Goal: Task Accomplishment & Management: Manage account settings

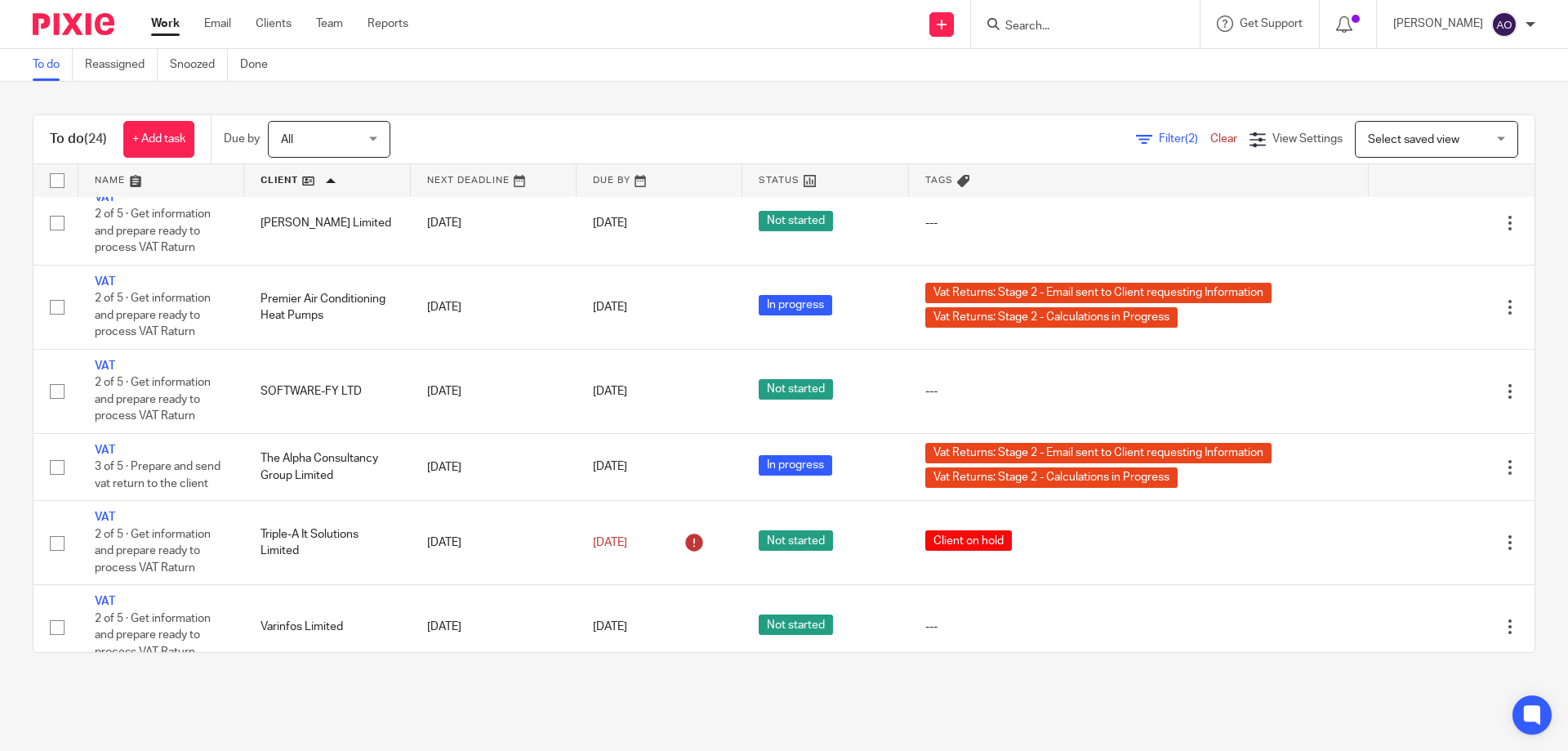
scroll to position [1317, 0]
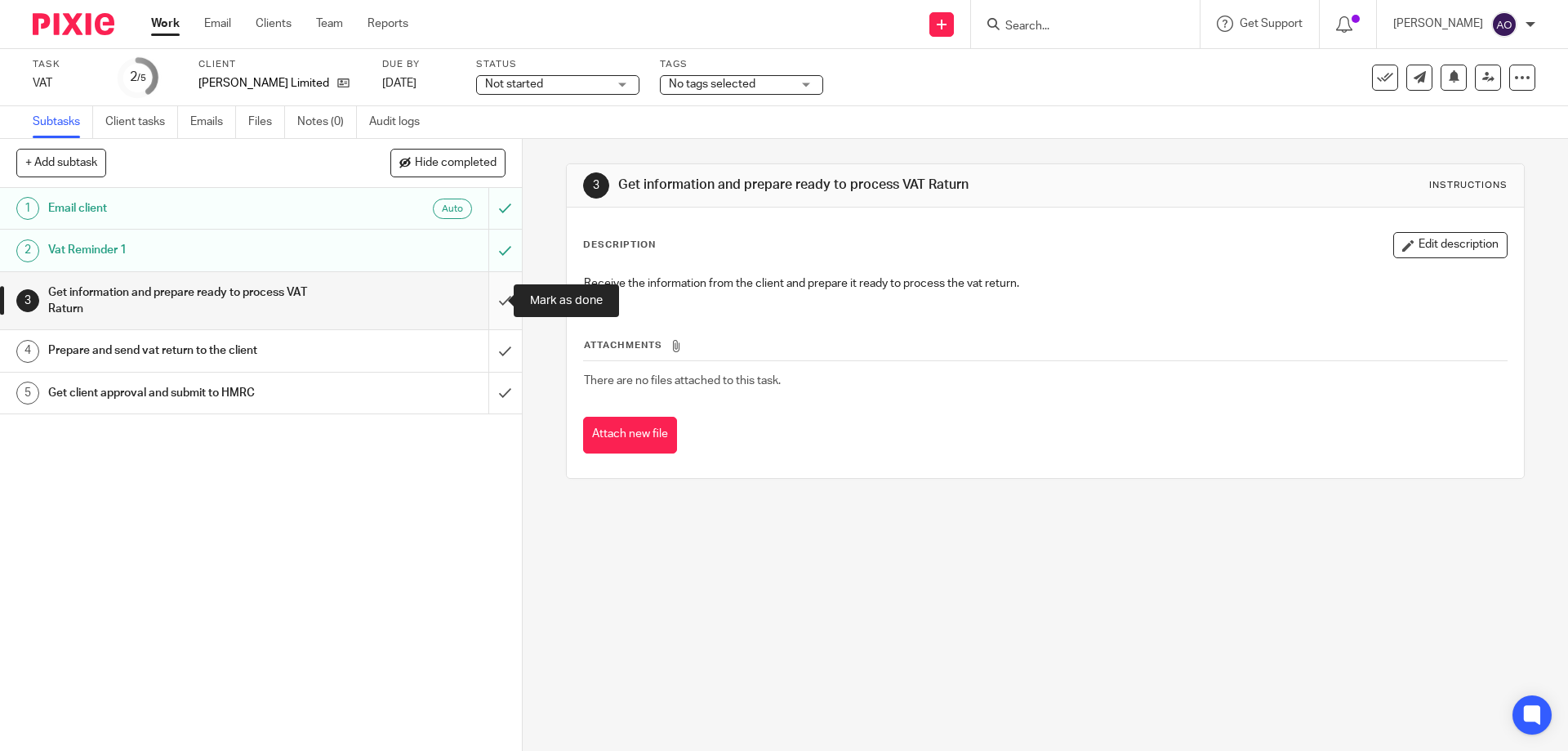
click at [482, 300] on input "submit" at bounding box center [261, 301] width 522 height 58
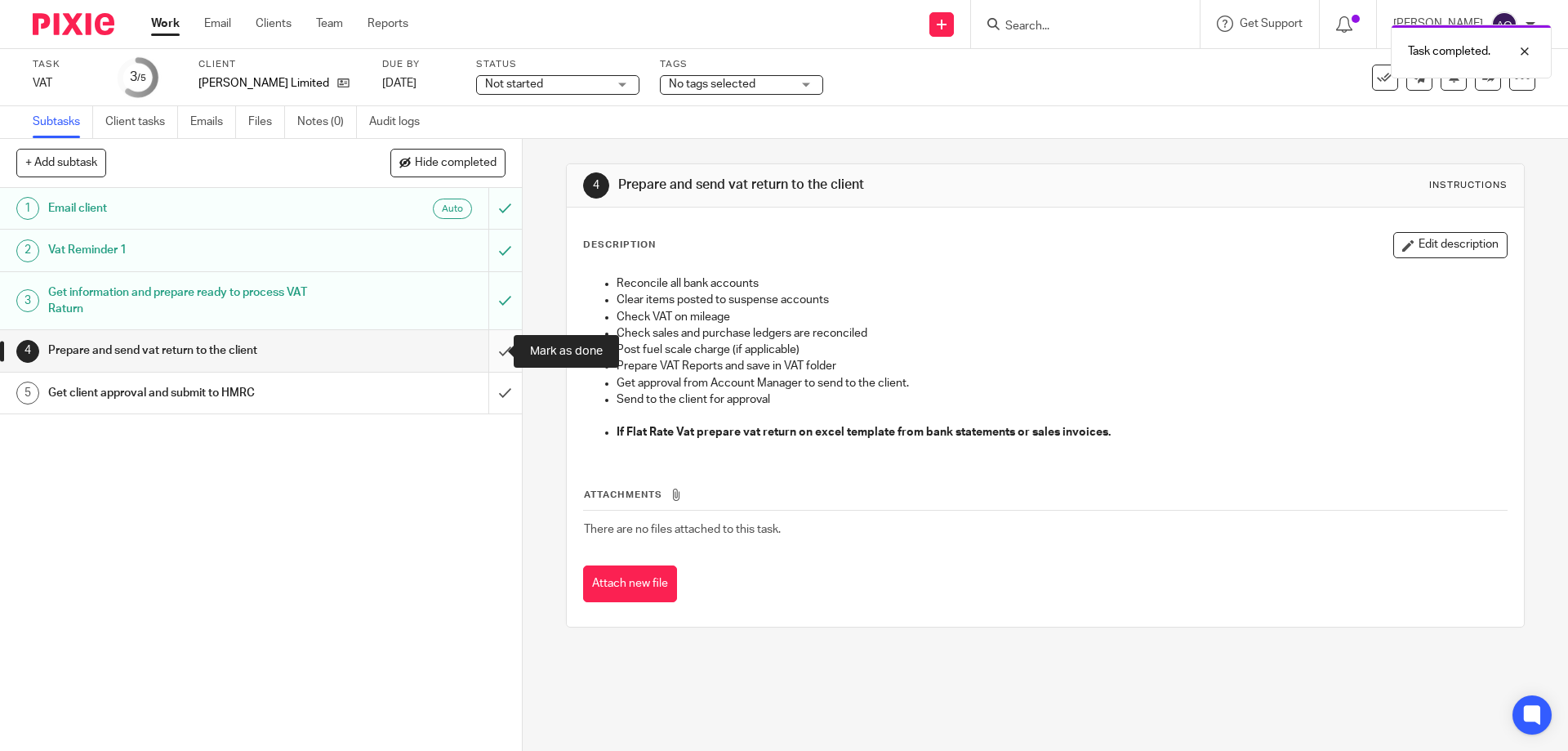
click at [488, 350] on input "submit" at bounding box center [261, 351] width 522 height 41
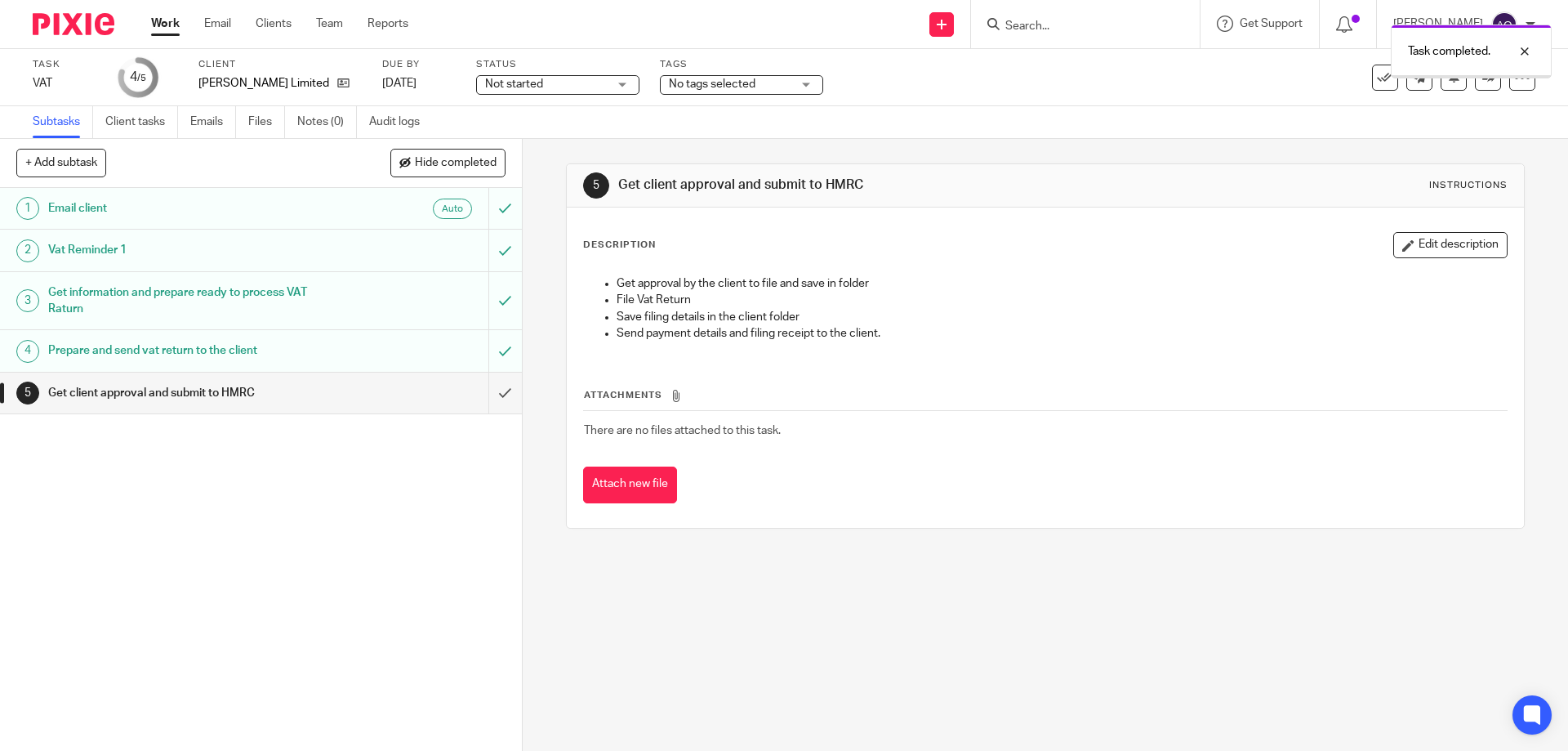
click at [619, 82] on div "Not started Not started" at bounding box center [557, 84] width 163 height 19
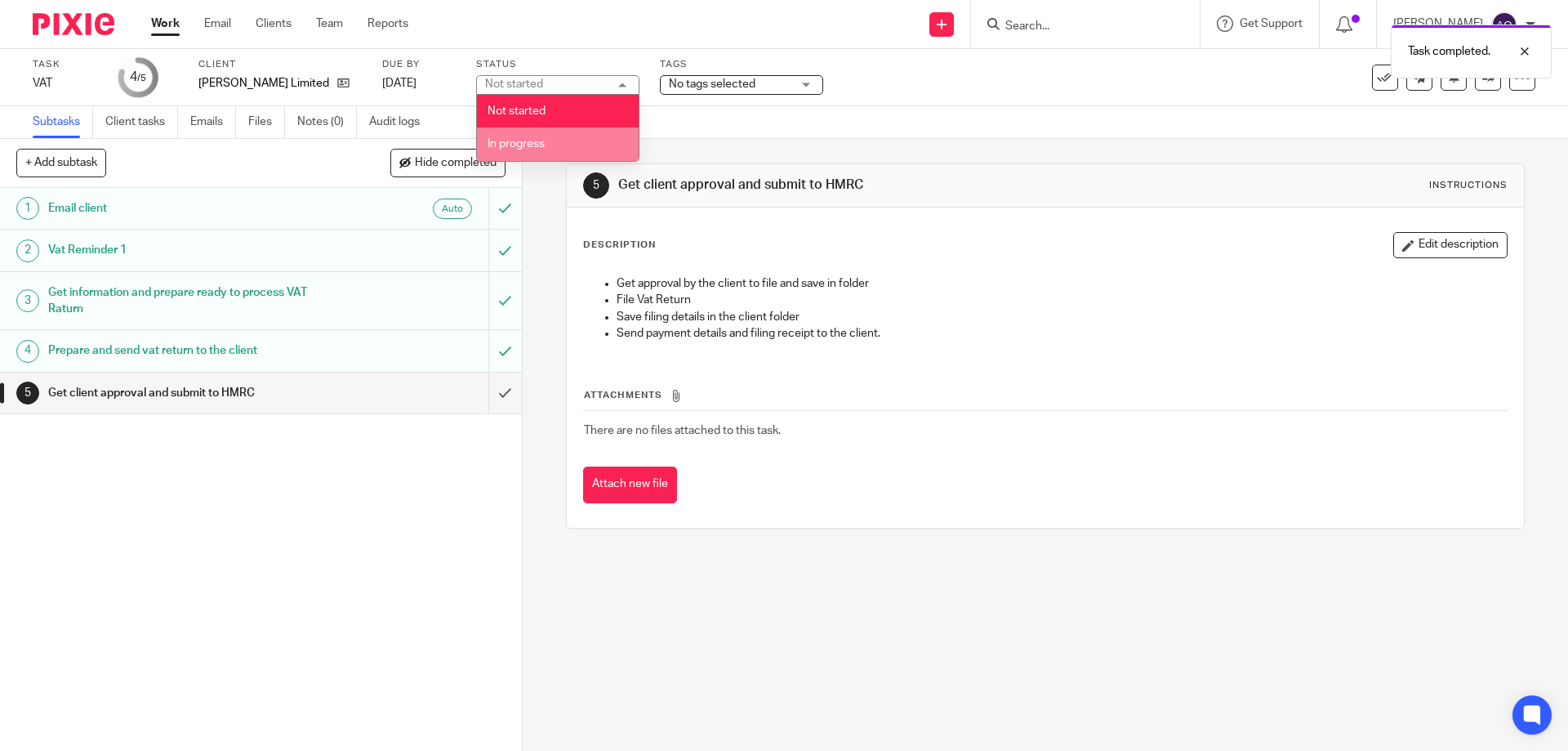
click at [557, 138] on li "In progress" at bounding box center [557, 145] width 161 height 34
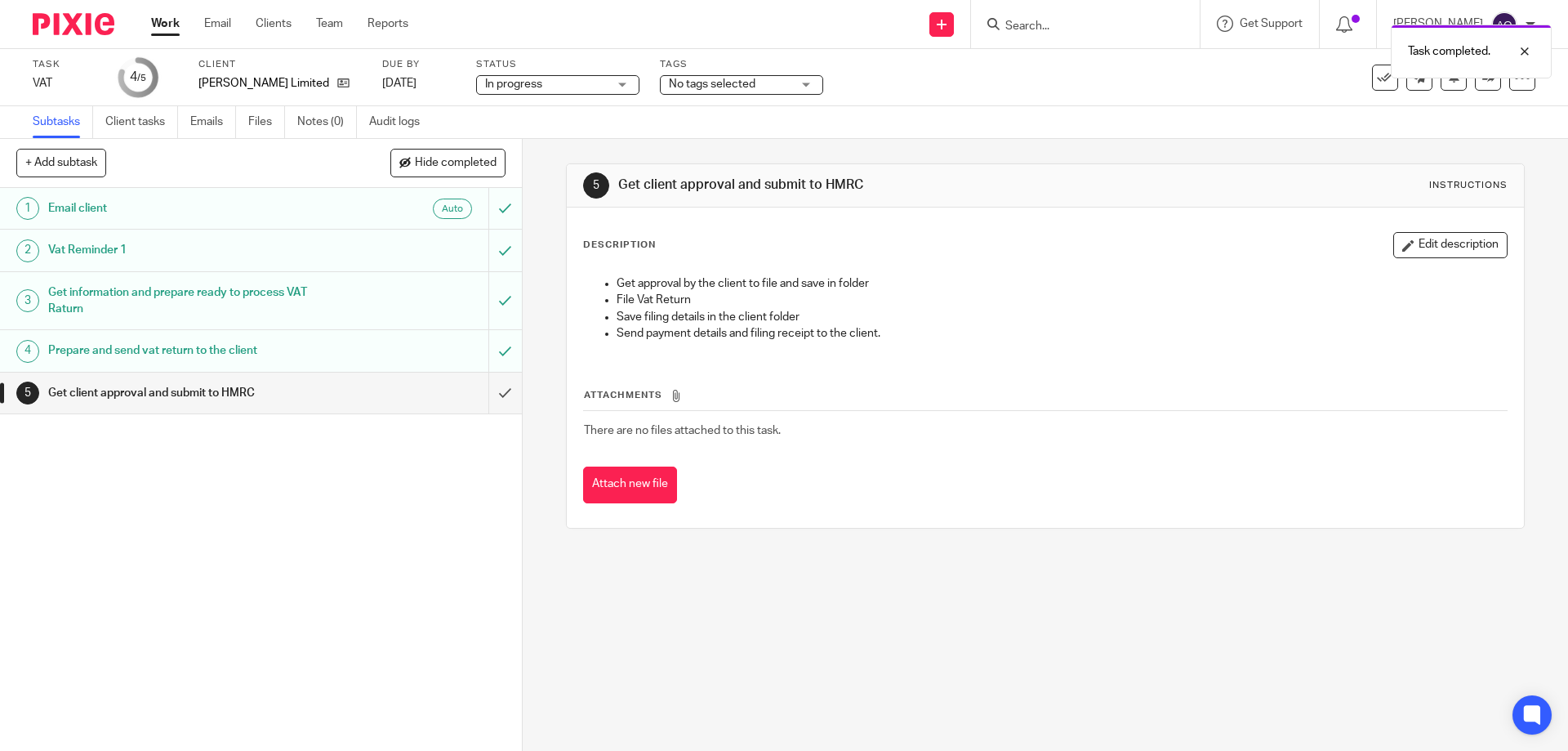
click at [805, 87] on div "No tags selected" at bounding box center [742, 84] width 163 height 19
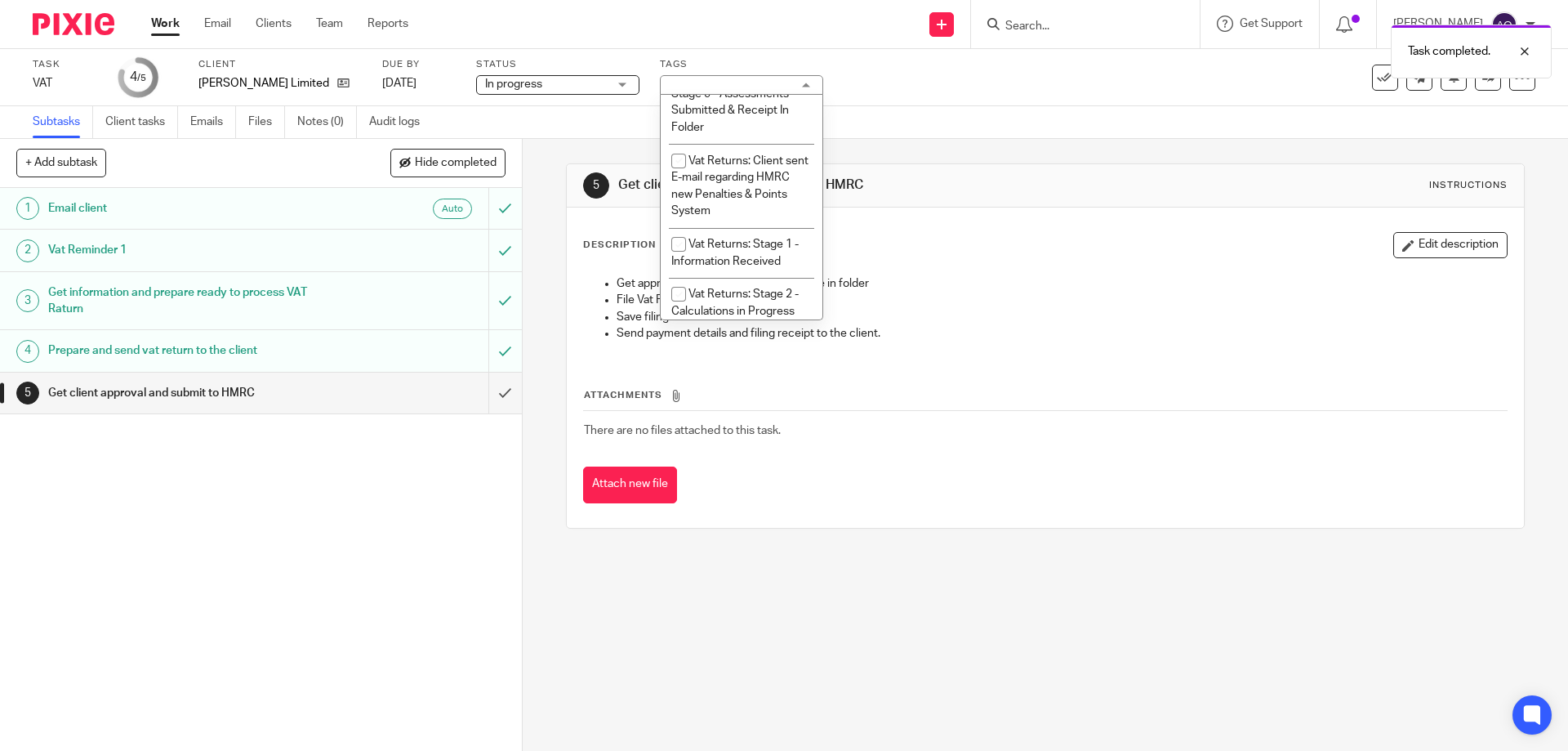
scroll to position [981, 0]
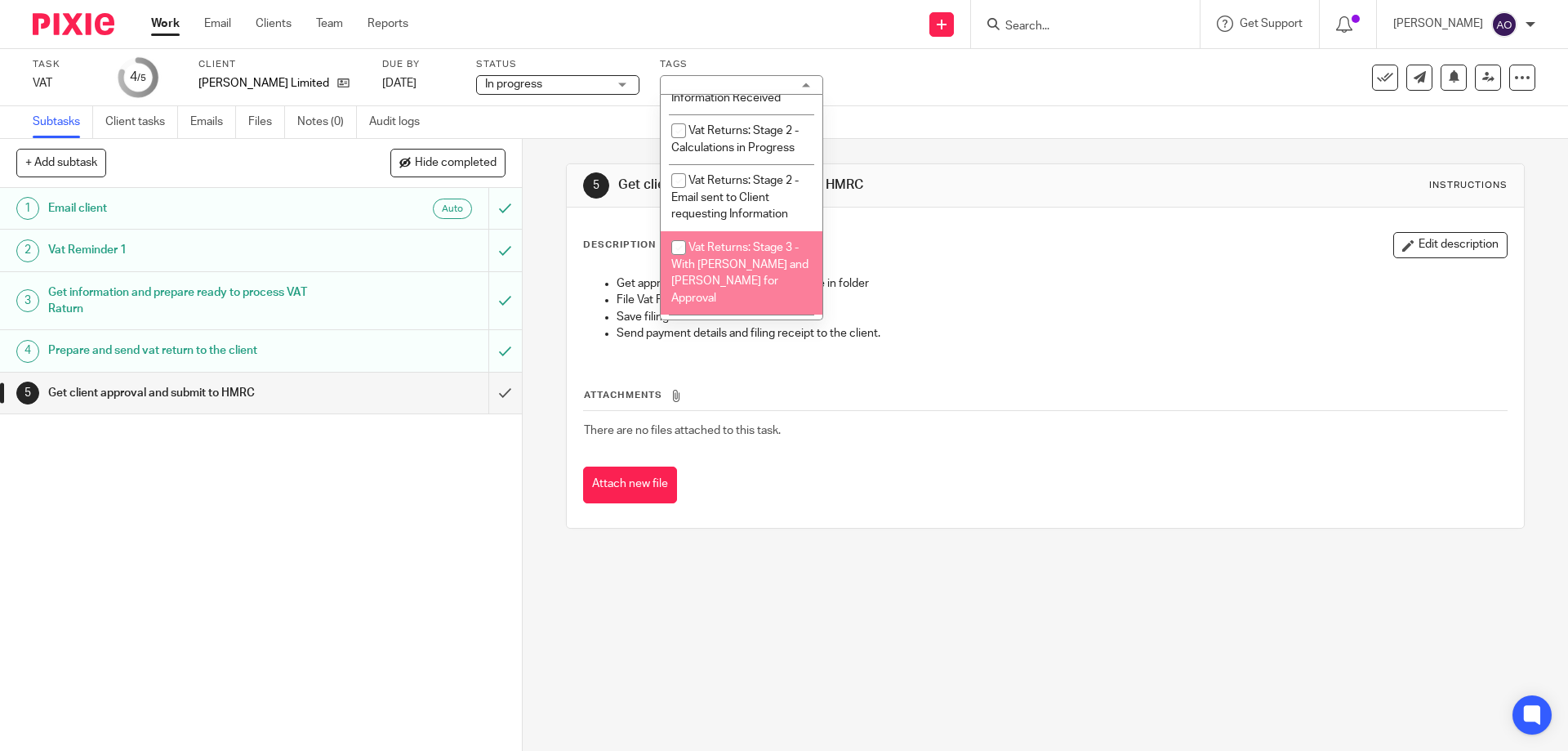
click at [672, 244] on input "checkbox" at bounding box center [678, 247] width 31 height 31
checkbox input "true"
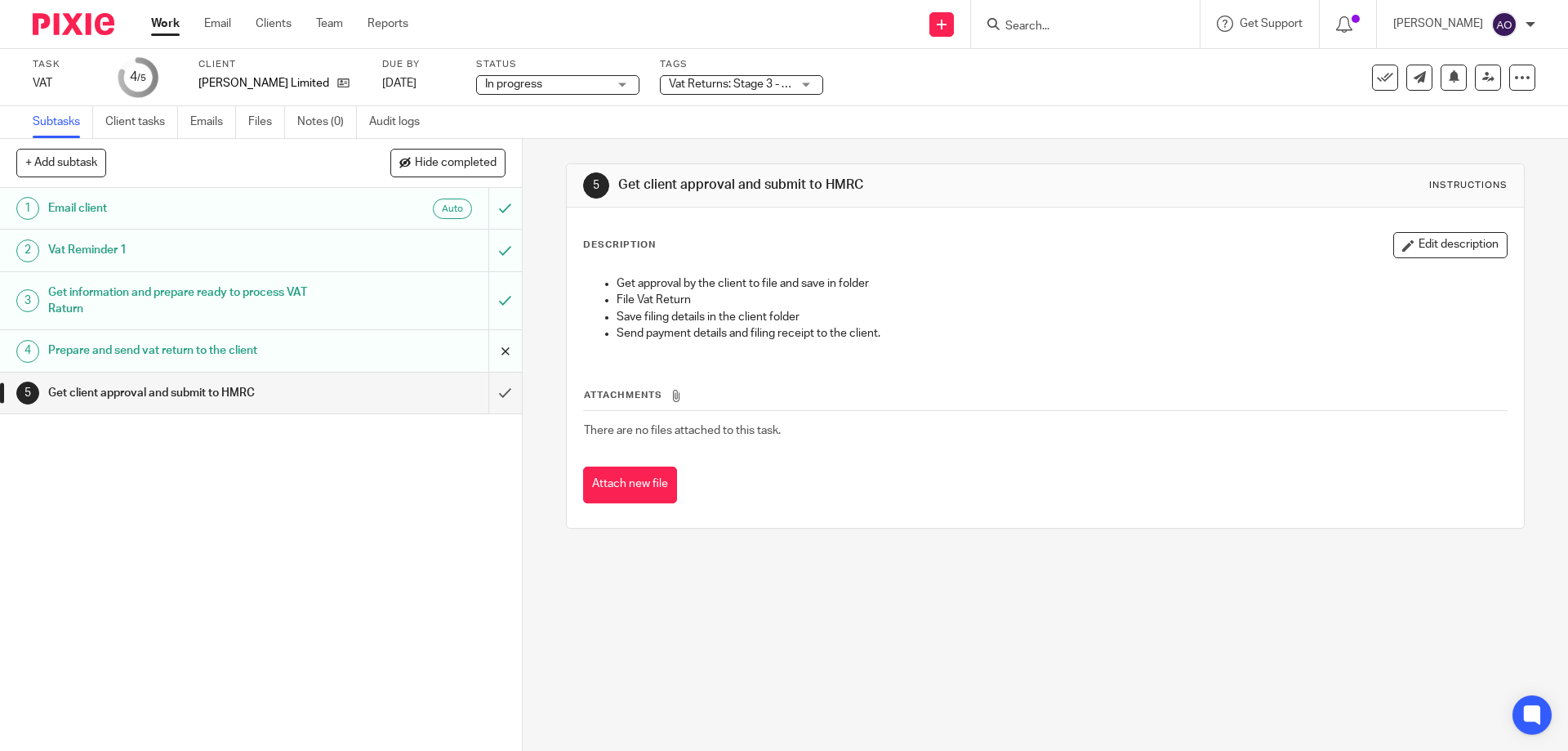
drag, startPoint x: 414, startPoint y: 568, endPoint x: 504, endPoint y: 336, distance: 248.8
click at [414, 565] on div "1 Email client Auto 2 Vat Reminder 1 3 Get information and prepare ready to pro…" at bounding box center [261, 468] width 522 height 563
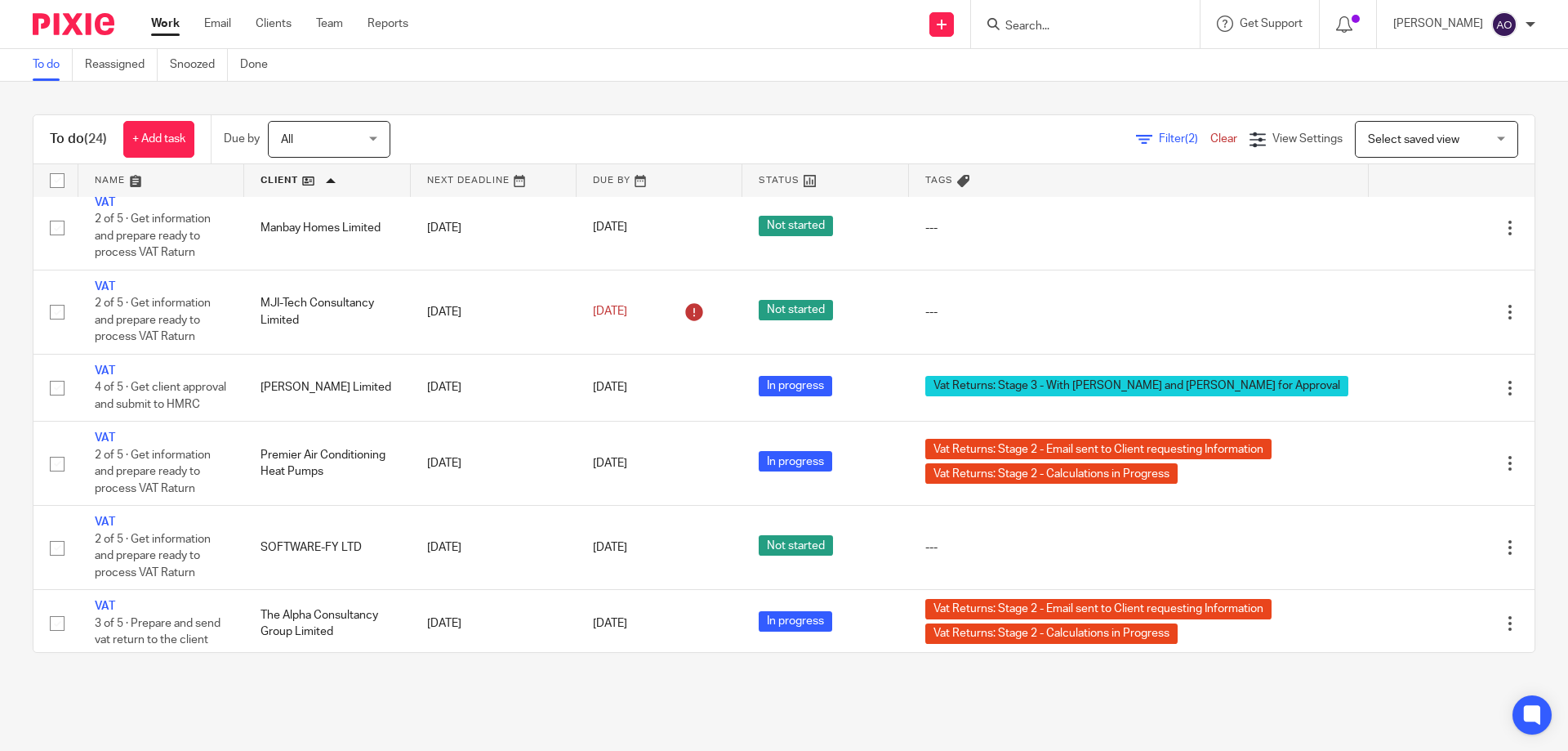
scroll to position [1464, 0]
